Goal: Complete application form

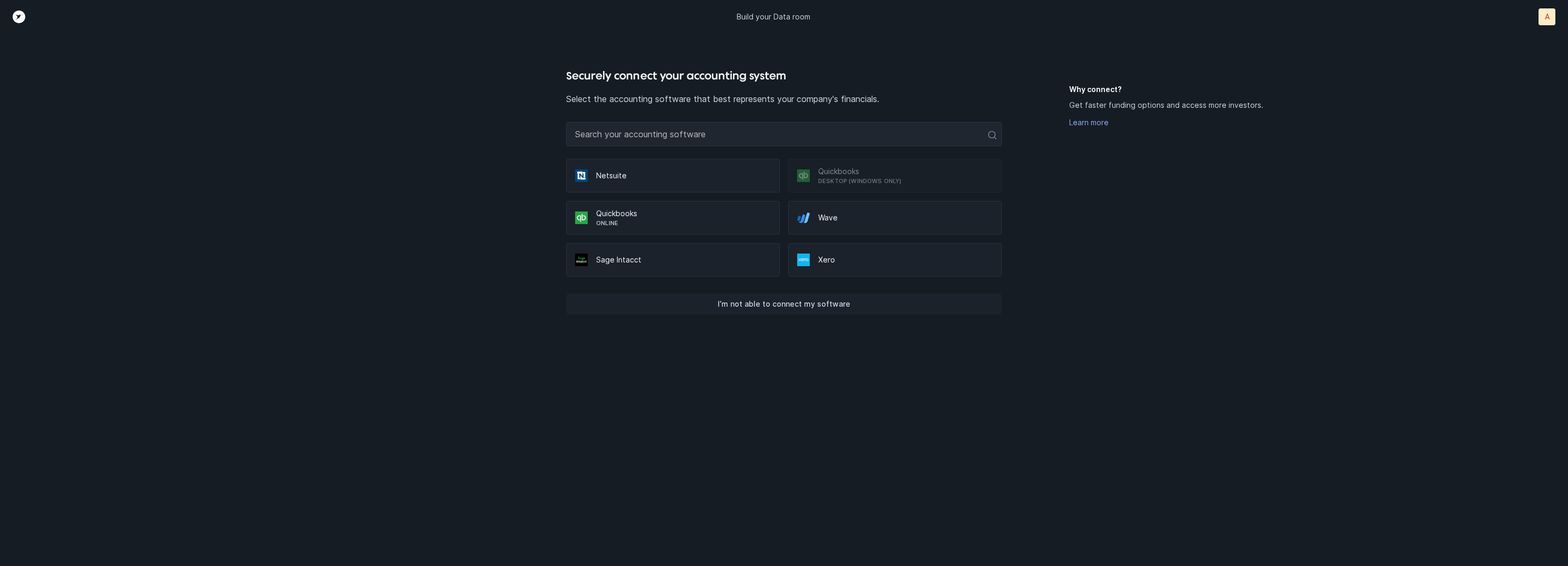
click at [818, 294] on button "I’m not able to connect my software" at bounding box center [784, 303] width 436 height 21
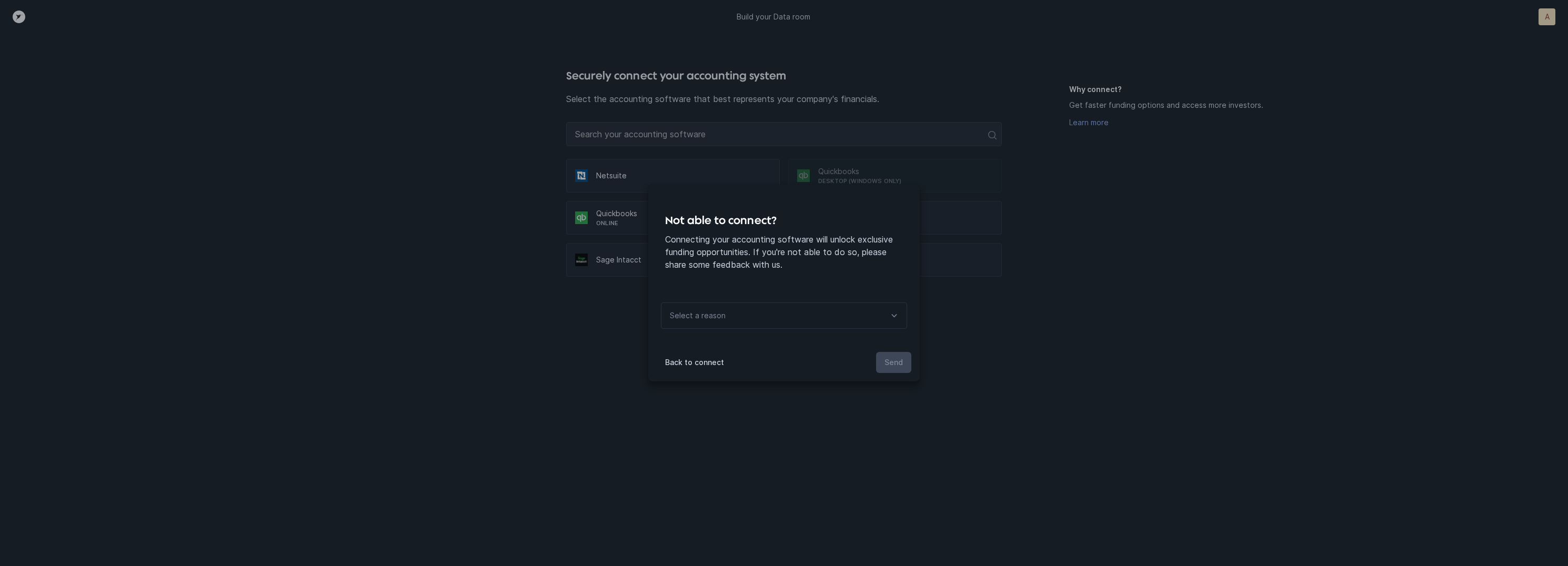
click at [794, 307] on div "Select a reason" at bounding box center [784, 315] width 246 height 26
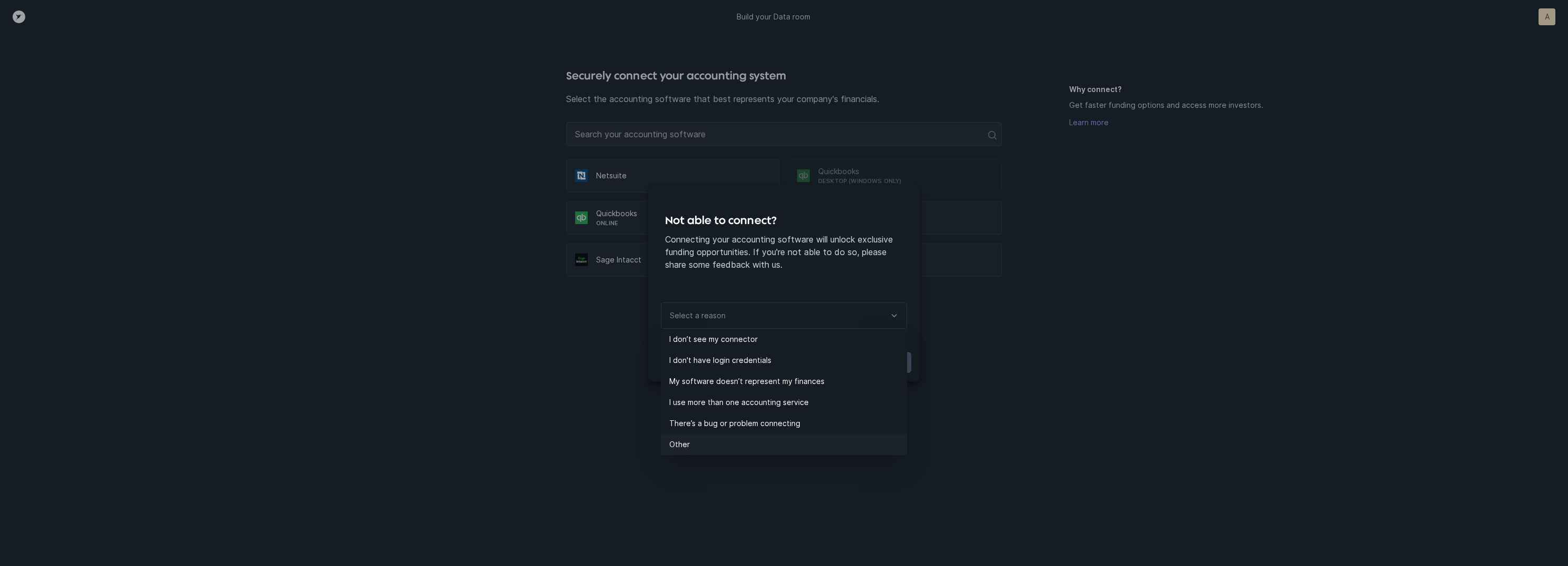
click at [703, 438] on p "Other" at bounding box center [788, 444] width 238 height 13
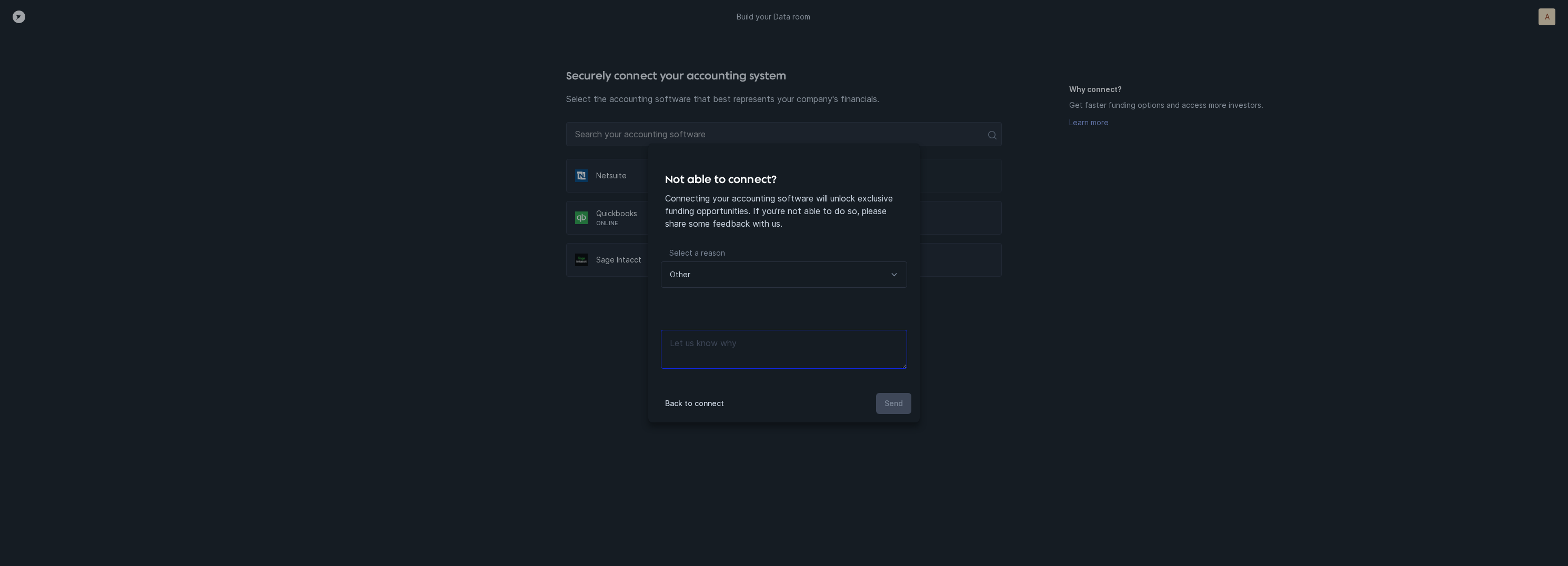
click at [729, 352] on textarea at bounding box center [784, 349] width 246 height 39
type textarea "files"
click at [898, 398] on p "Send" at bounding box center [893, 403] width 18 height 13
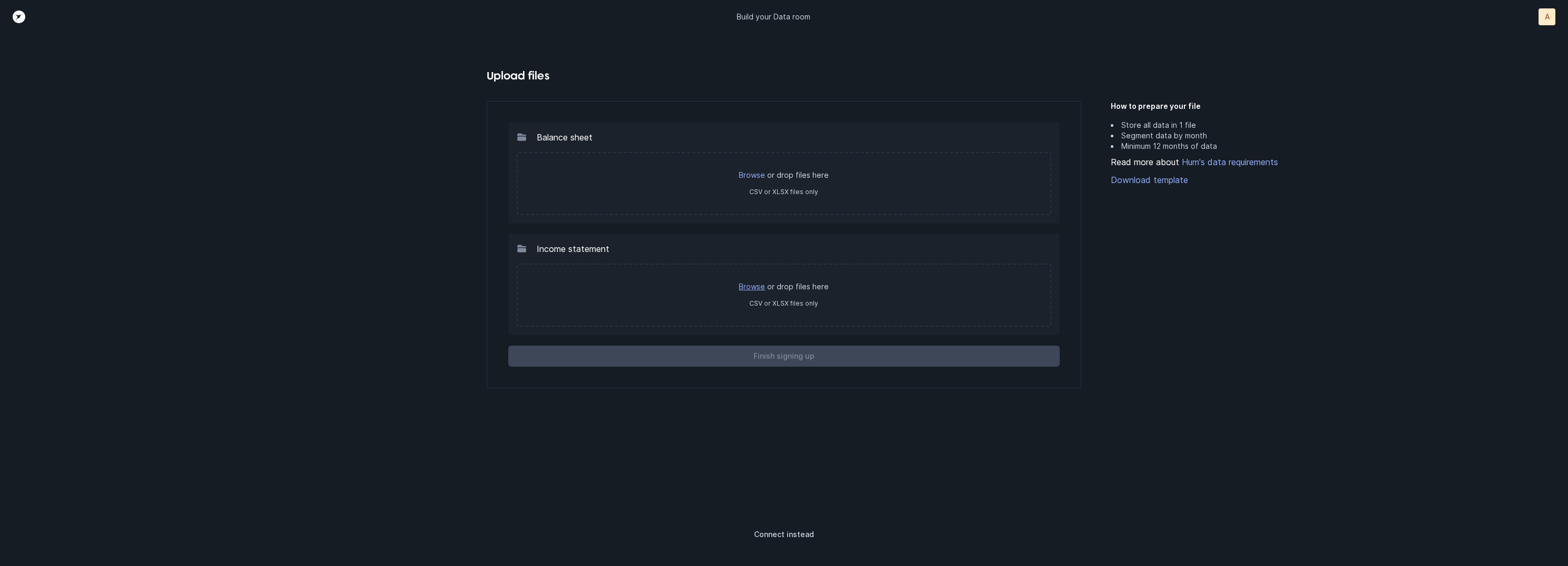
click at [756, 287] on link "Browse" at bounding box center [751, 286] width 26 height 9
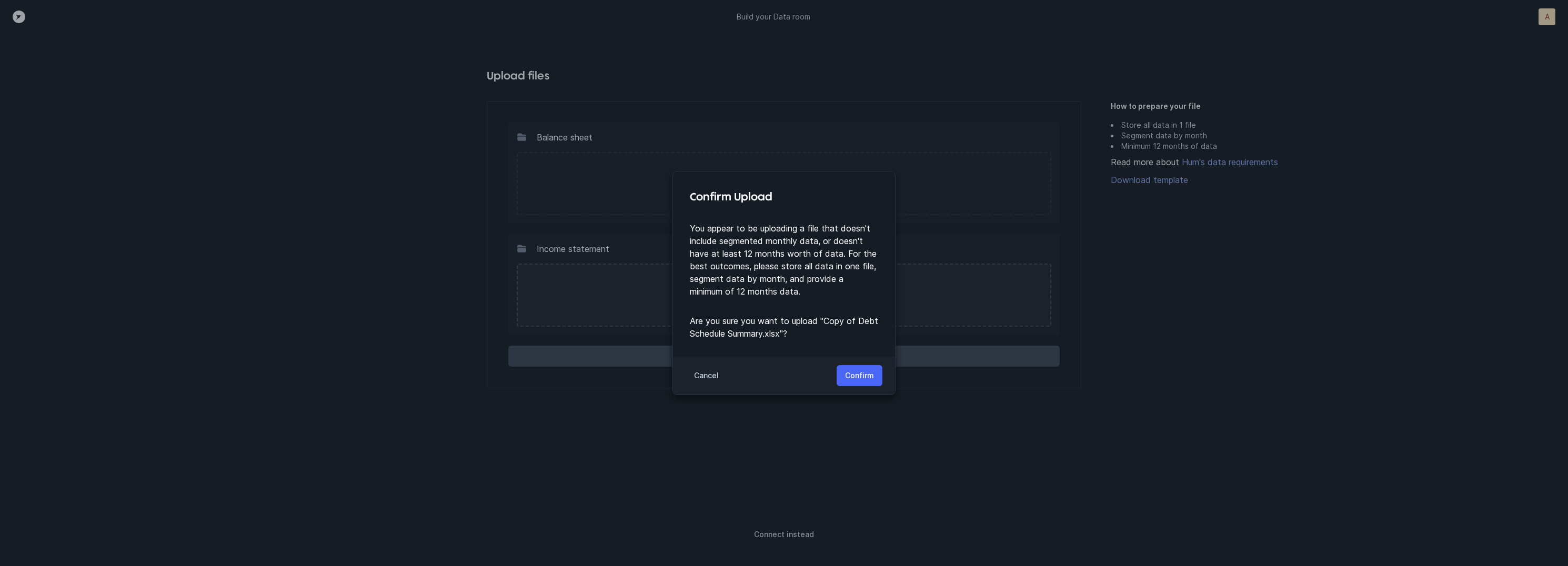
click at [872, 373] on p "Confirm" at bounding box center [859, 375] width 29 height 13
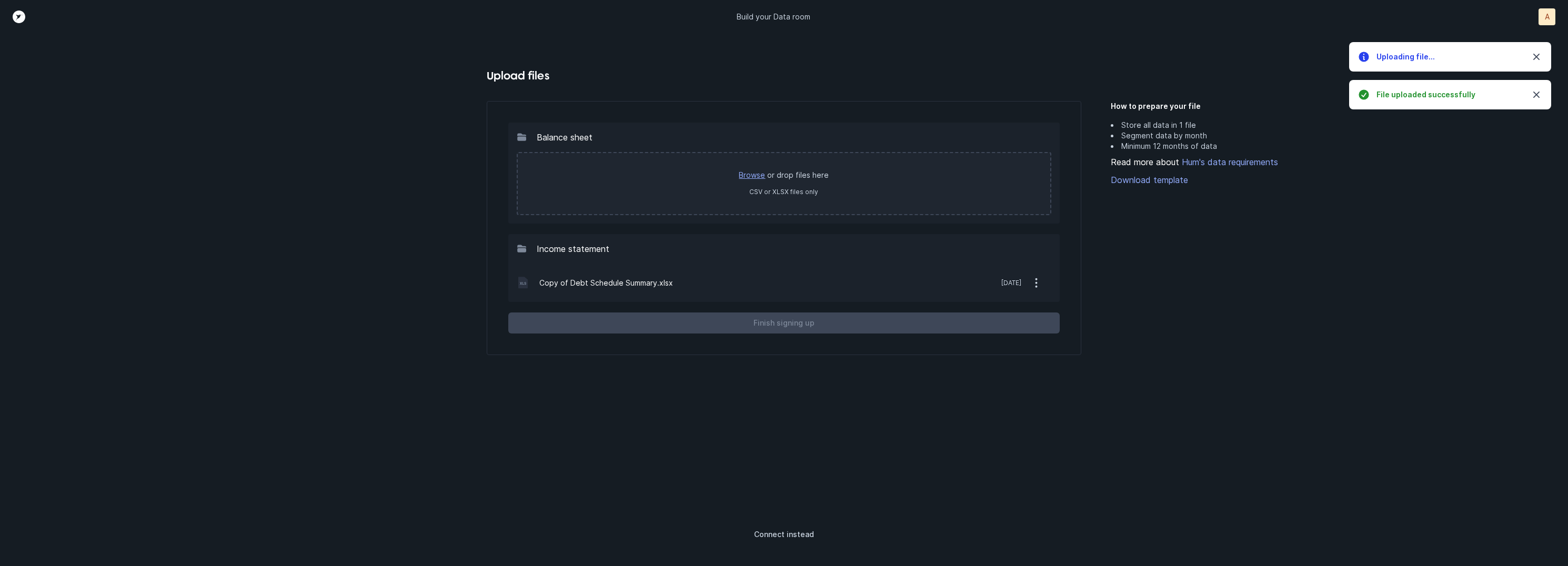
click at [752, 175] on link "Browse" at bounding box center [751, 175] width 26 height 9
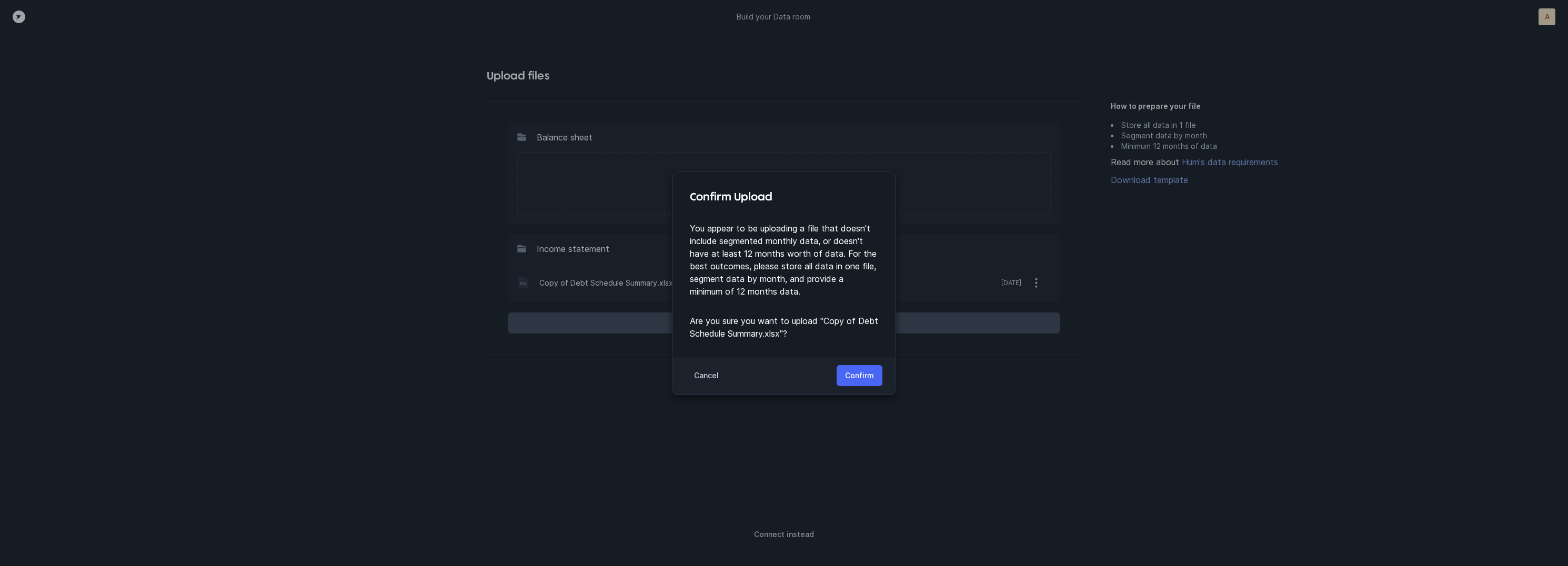
click at [870, 374] on p "Confirm" at bounding box center [859, 375] width 29 height 13
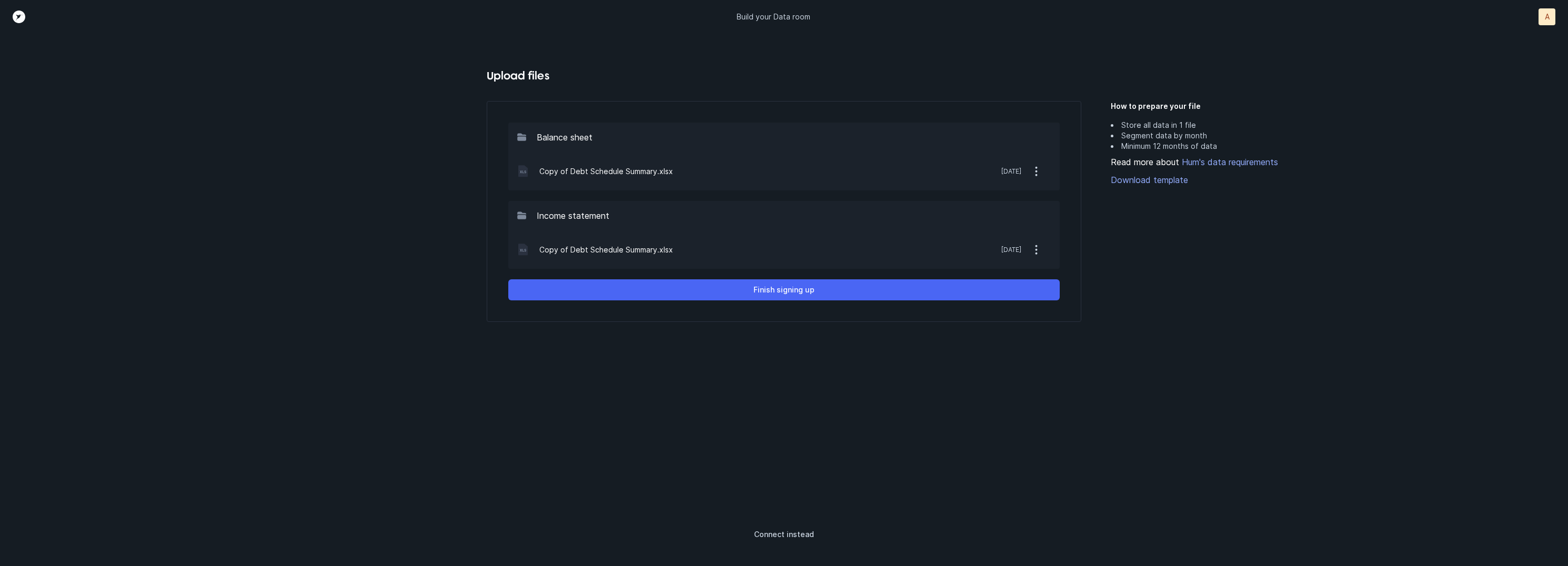
click at [820, 294] on button "Finish signing up" at bounding box center [784, 289] width 552 height 21
